Goal: Transaction & Acquisition: Purchase product/service

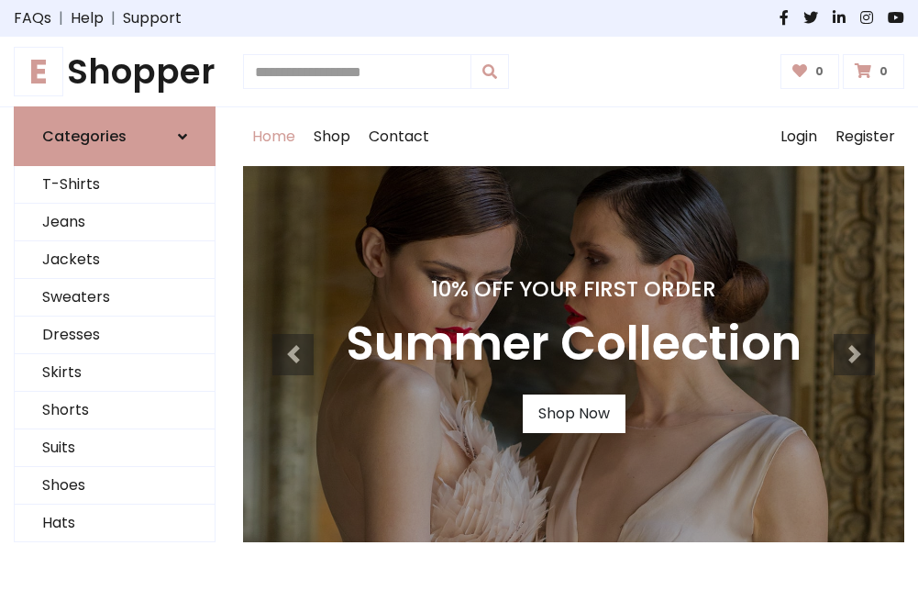
click at [459, 294] on h4 "10% Off Your First Order" at bounding box center [574, 289] width 456 height 26
click at [573, 414] on link "Shop Now" at bounding box center [574, 413] width 103 height 39
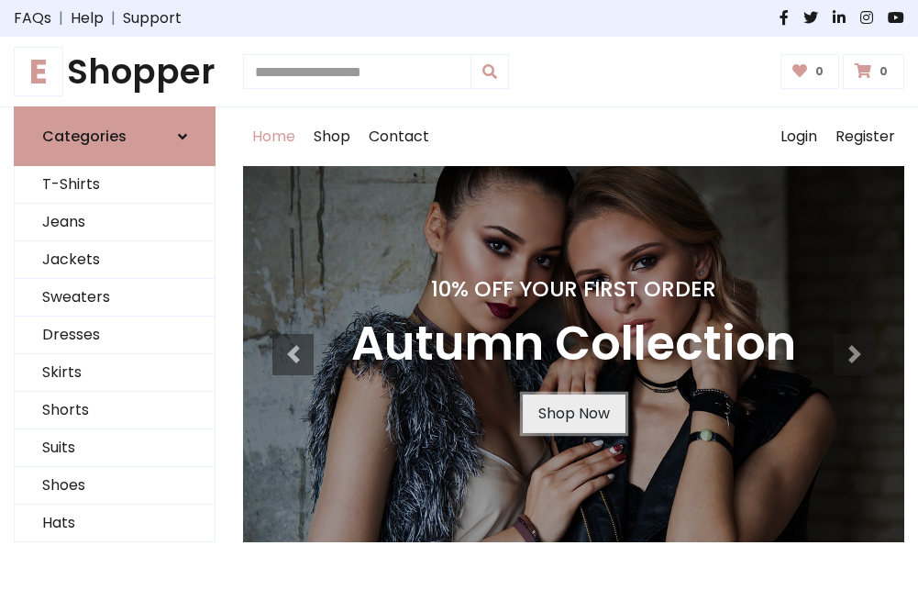
click at [573, 414] on link "Shop Now" at bounding box center [574, 413] width 103 height 39
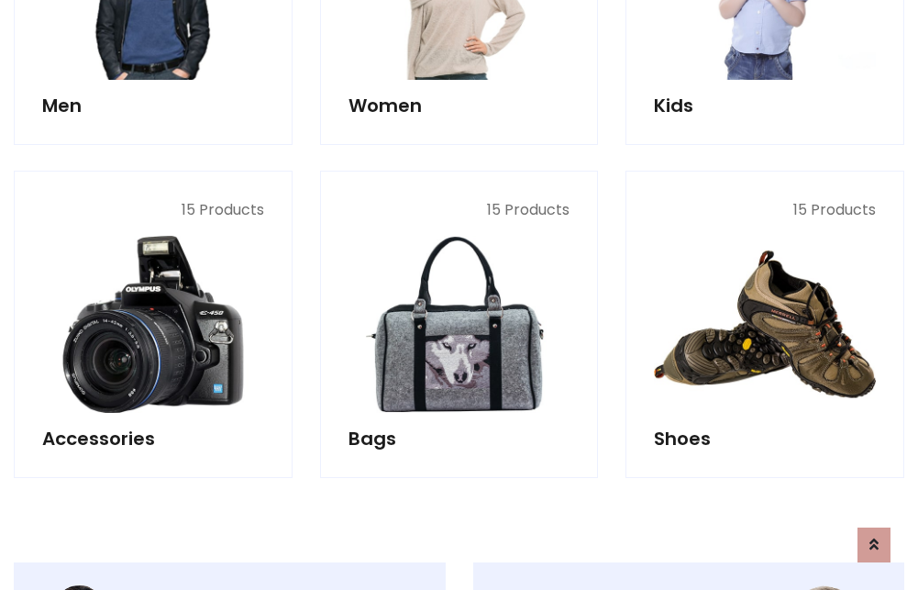
scroll to position [1829, 0]
